Goal: Transaction & Acquisition: Book appointment/travel/reservation

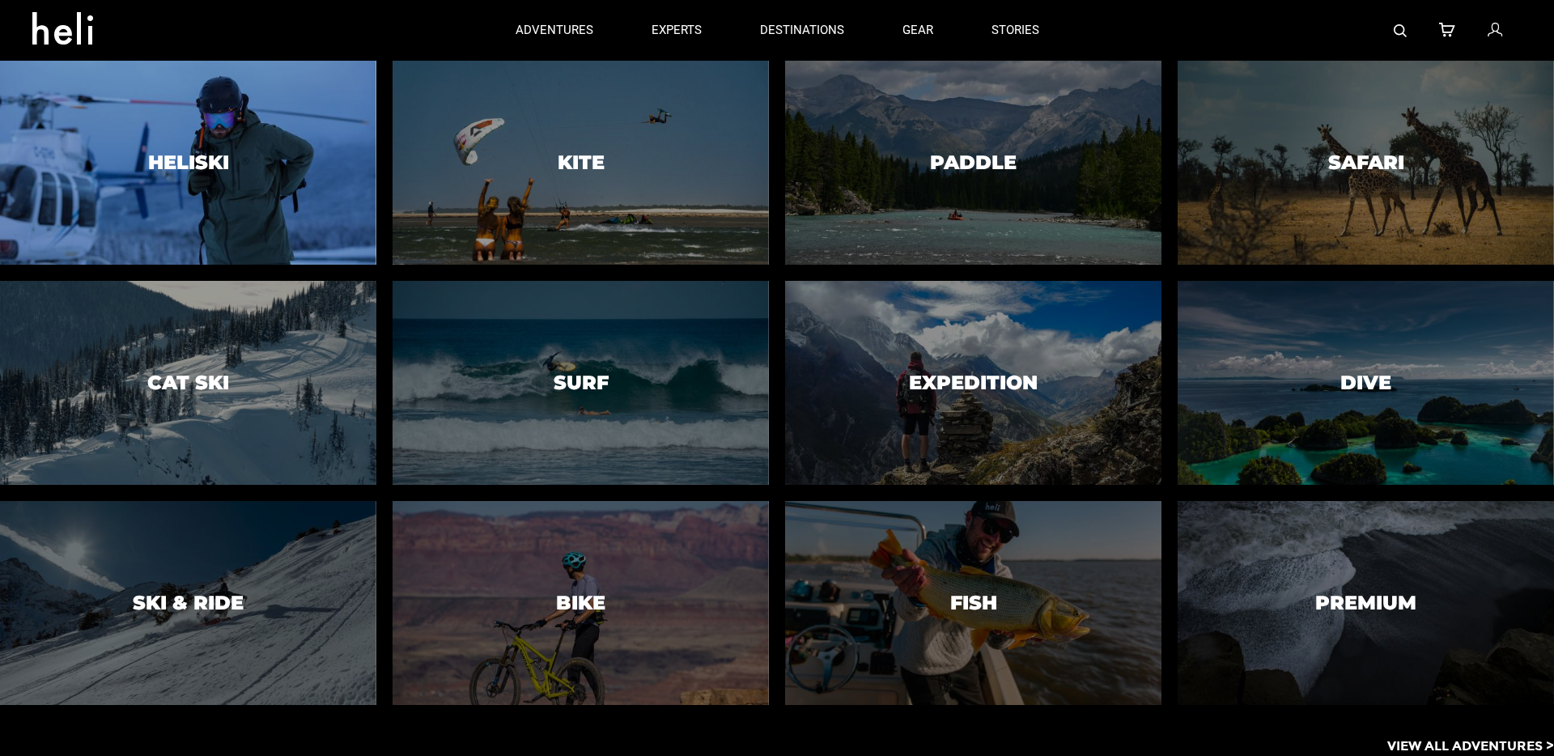
click at [243, 131] on div at bounding box center [188, 162] width 384 height 208
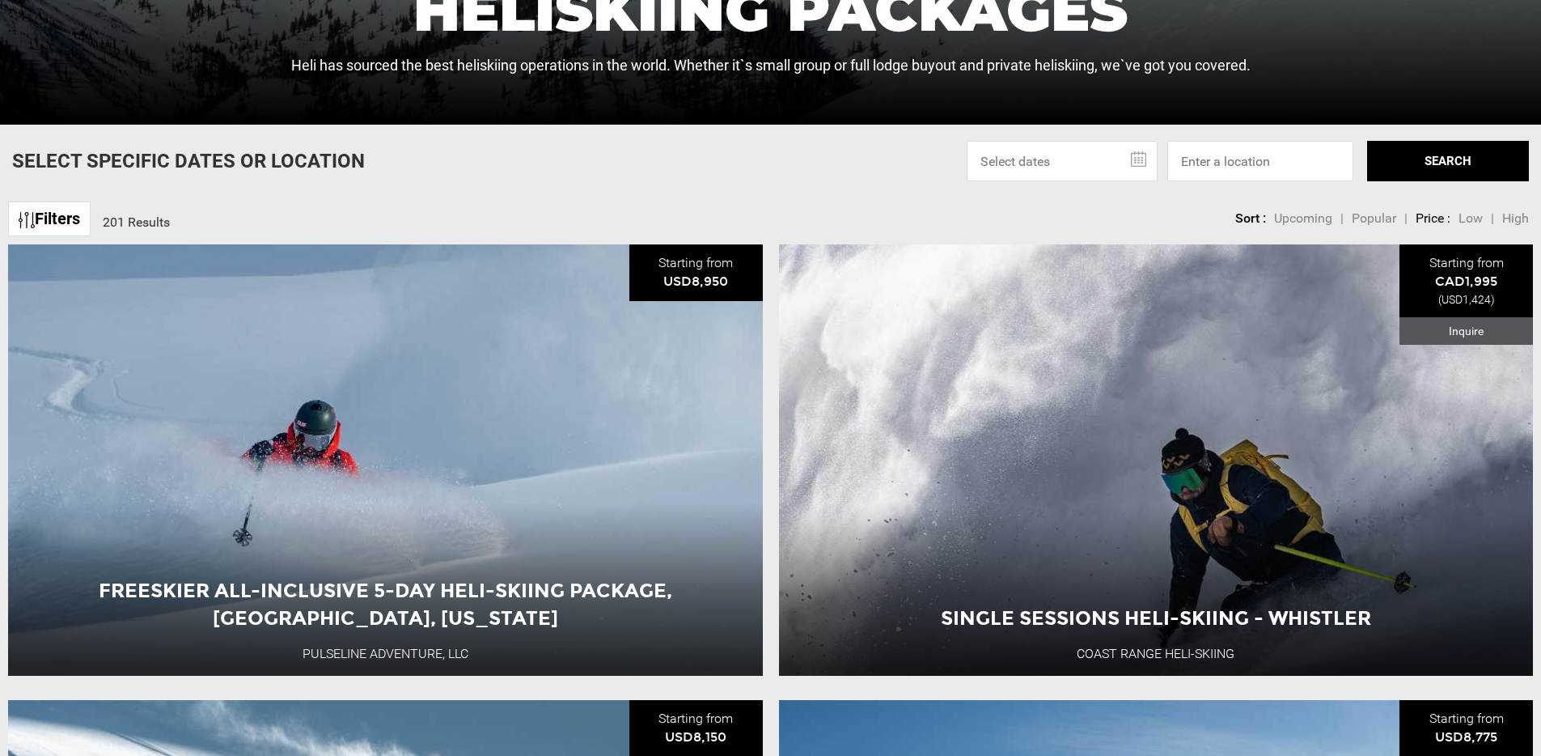
scroll to position [545, 0]
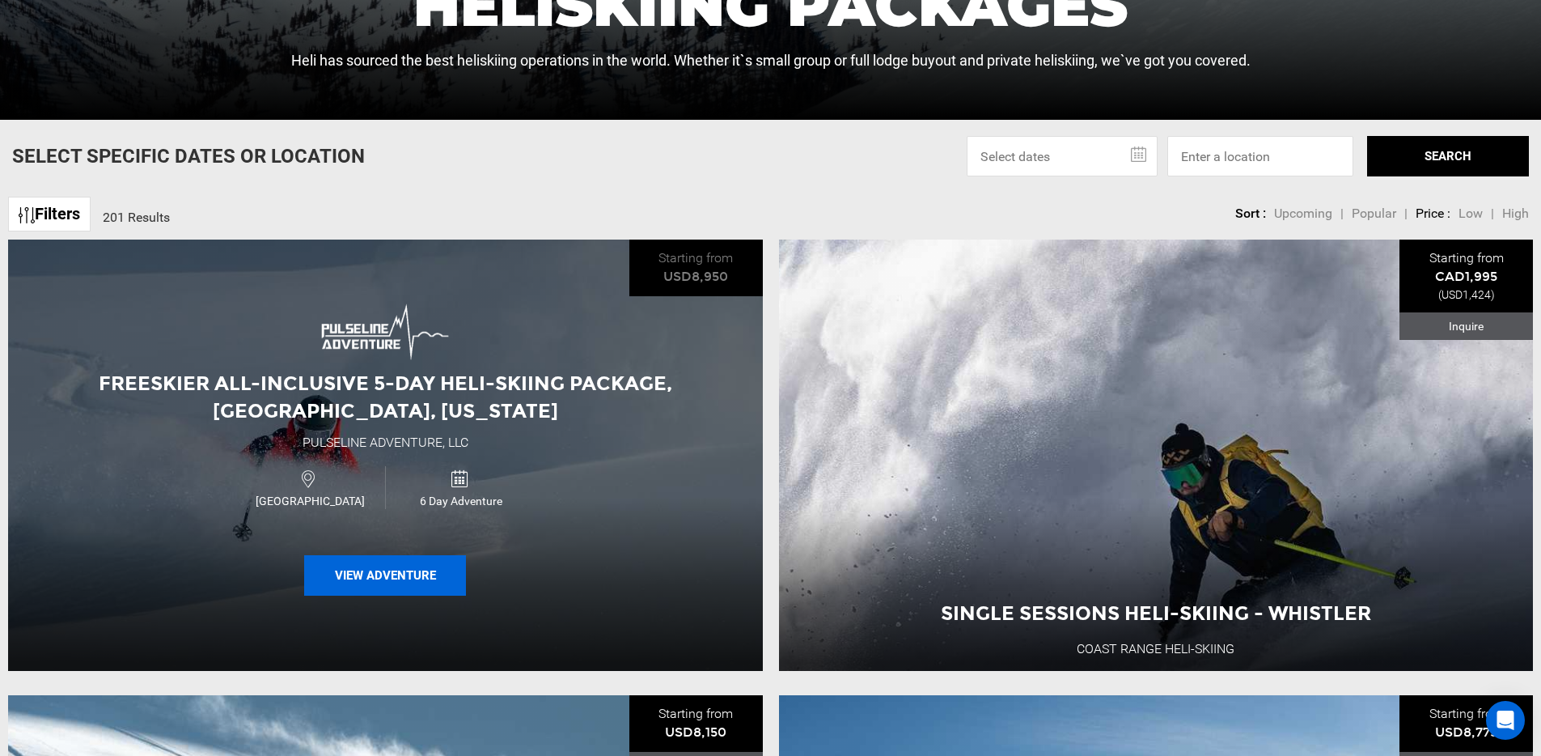
click at [387, 571] on button "View Adventure" at bounding box center [385, 575] width 162 height 40
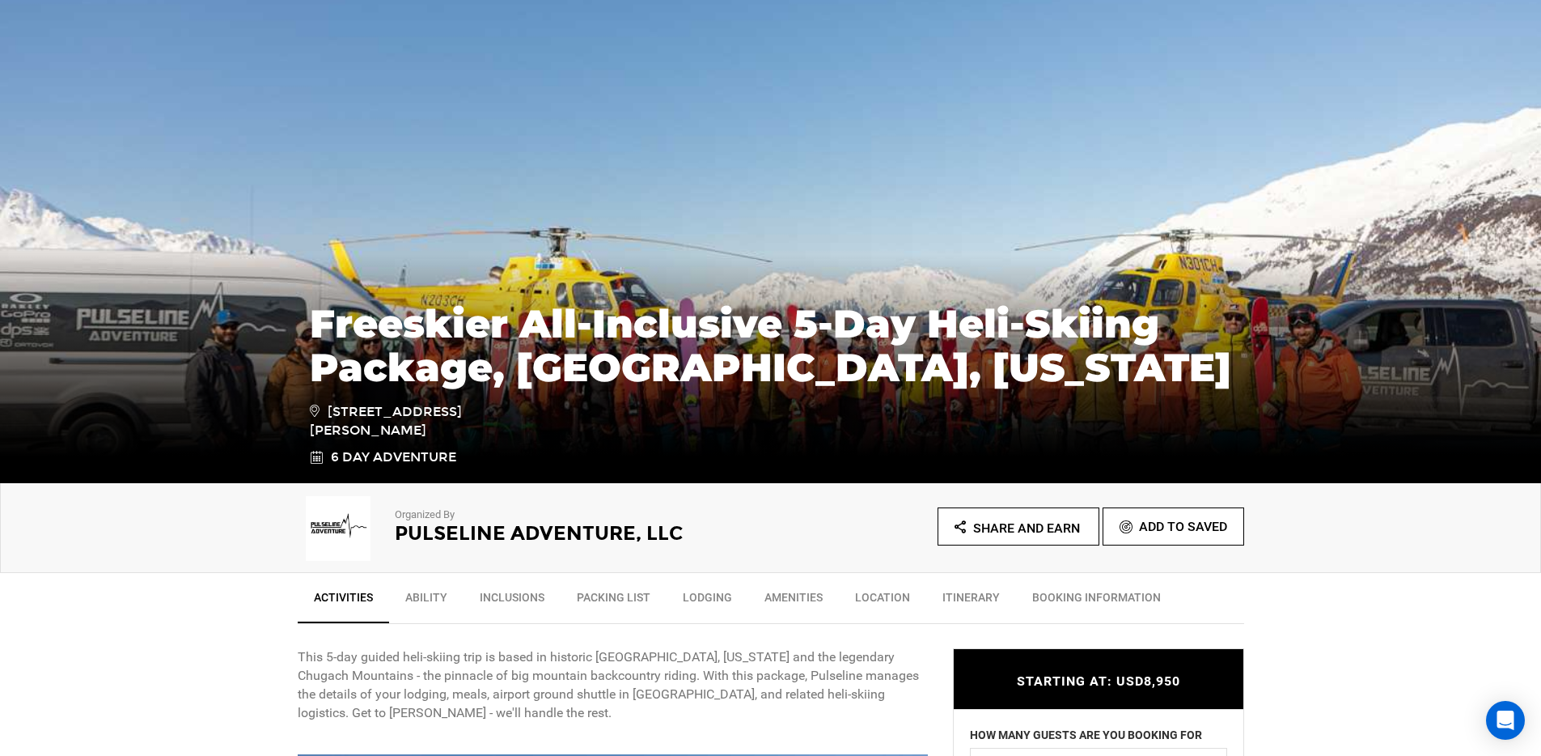
scroll to position [418, 0]
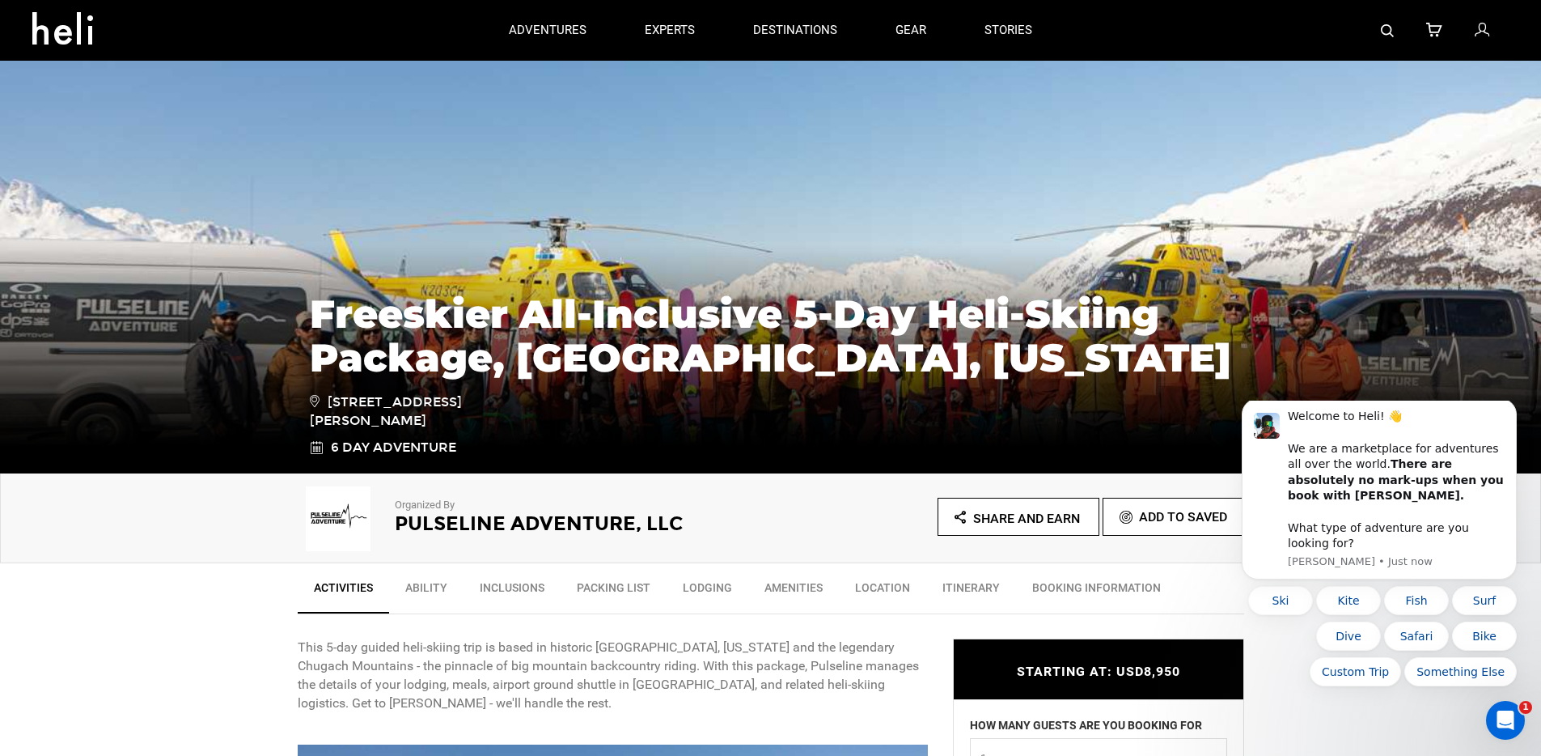
scroll to position [0, 0]
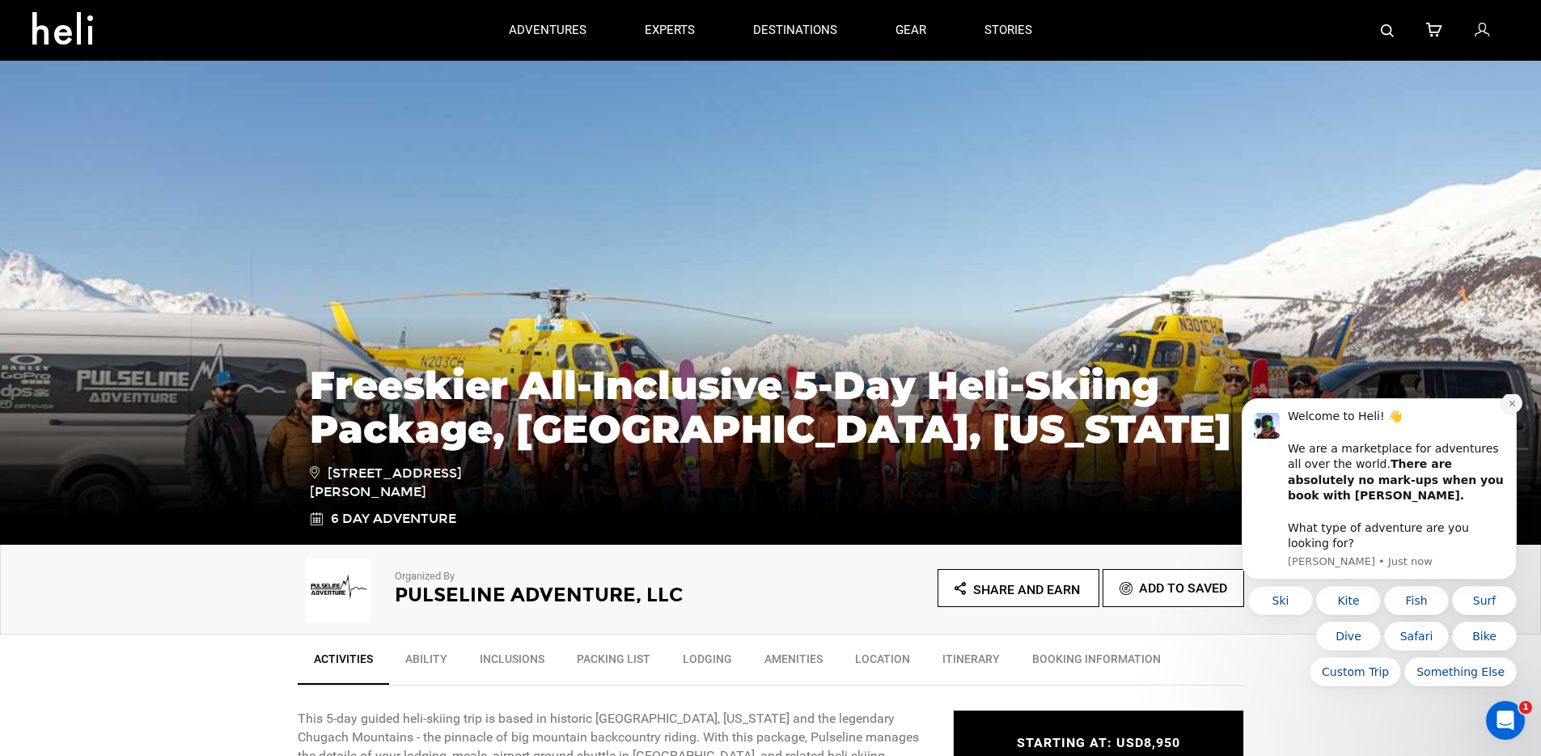
click at [1510, 408] on icon "Dismiss notification" at bounding box center [1512, 403] width 9 height 9
